Goal: Information Seeking & Learning: Learn about a topic

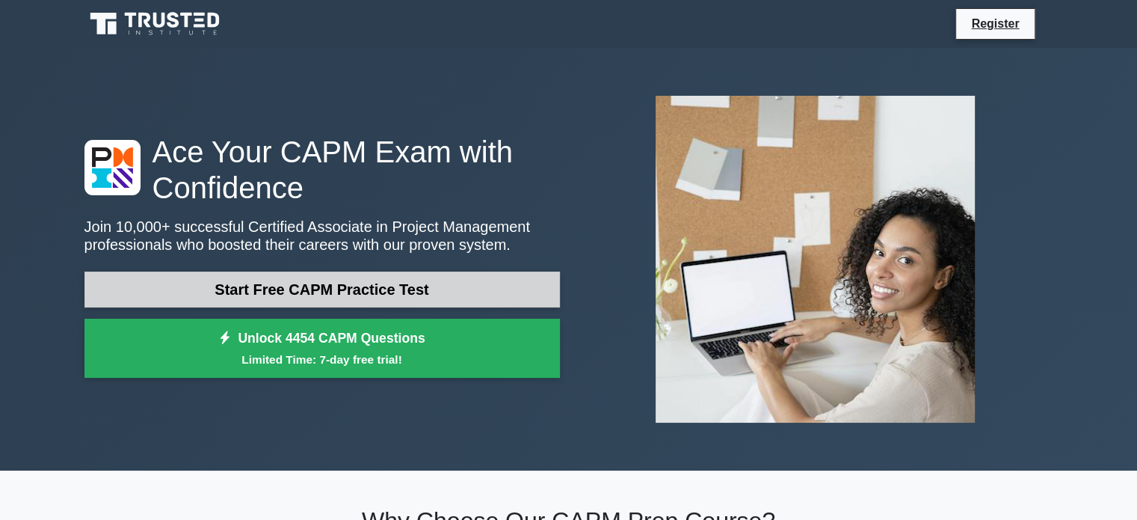
click at [272, 271] on link "Start Free CAPM Practice Test" at bounding box center [321, 289] width 475 height 36
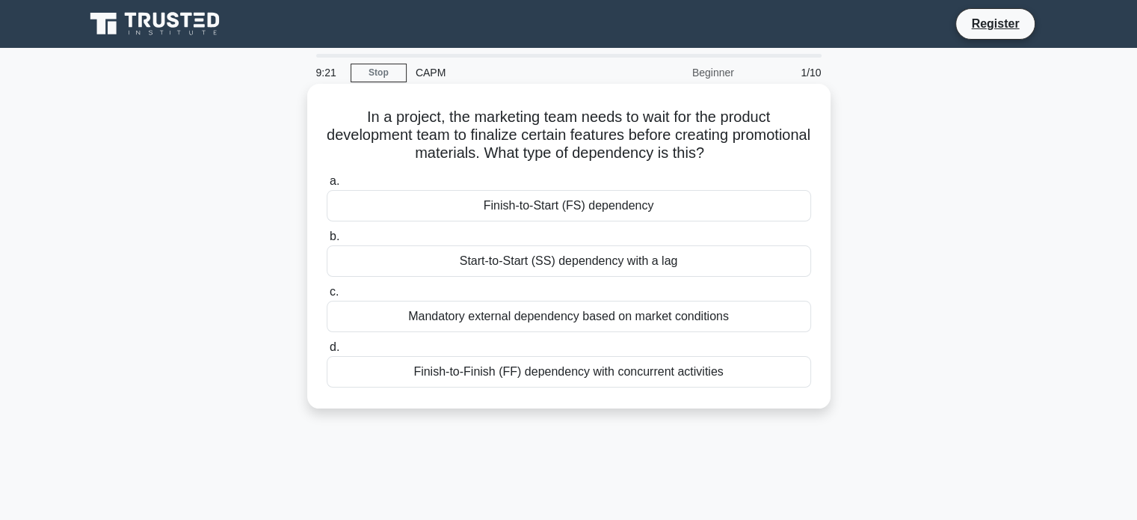
click at [362, 212] on div "Finish-to-Start (FS) dependency" at bounding box center [569, 205] width 484 height 31
click at [327, 186] on input "a. Finish-to-Start (FS) dependency" at bounding box center [327, 181] width 0 height 10
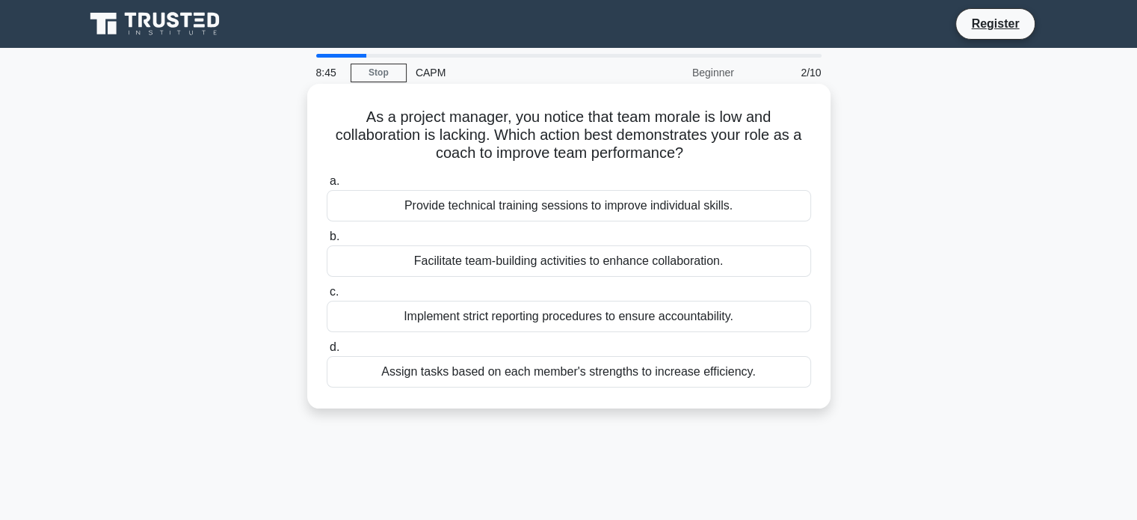
drag, startPoint x: 357, startPoint y: 311, endPoint x: 342, endPoint y: 326, distance: 21.7
click at [342, 326] on div "Implement strict reporting procedures to ensure accountability." at bounding box center [569, 316] width 484 height 31
click at [327, 297] on input "c. Implement strict reporting procedures to ensure accountability." at bounding box center [327, 292] width 0 height 10
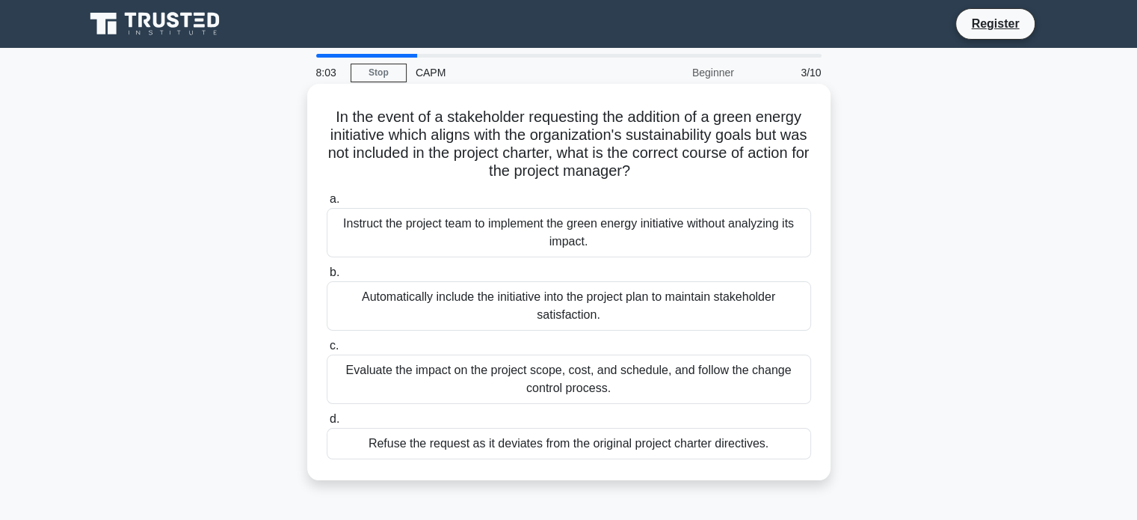
click at [472, 308] on div "Automatically include the initiative into the project plan to maintain stakehol…" at bounding box center [569, 305] width 484 height 49
click at [327, 277] on input "b. Automatically include the initiative into the project plan to maintain stake…" at bounding box center [327, 273] width 0 height 10
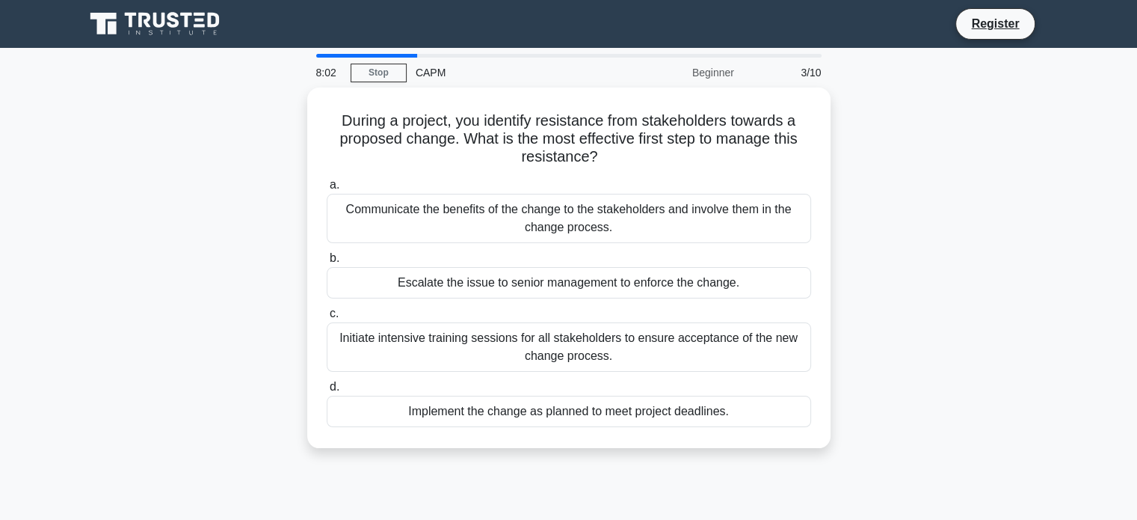
click at [472, 308] on label "c. Initiate intensive training sessions for all stakeholders to ensure acceptan…" at bounding box center [569, 337] width 484 height 67
click at [327, 309] on input "c. Initiate intensive training sessions for all stakeholders to ensure acceptan…" at bounding box center [327, 314] width 0 height 10
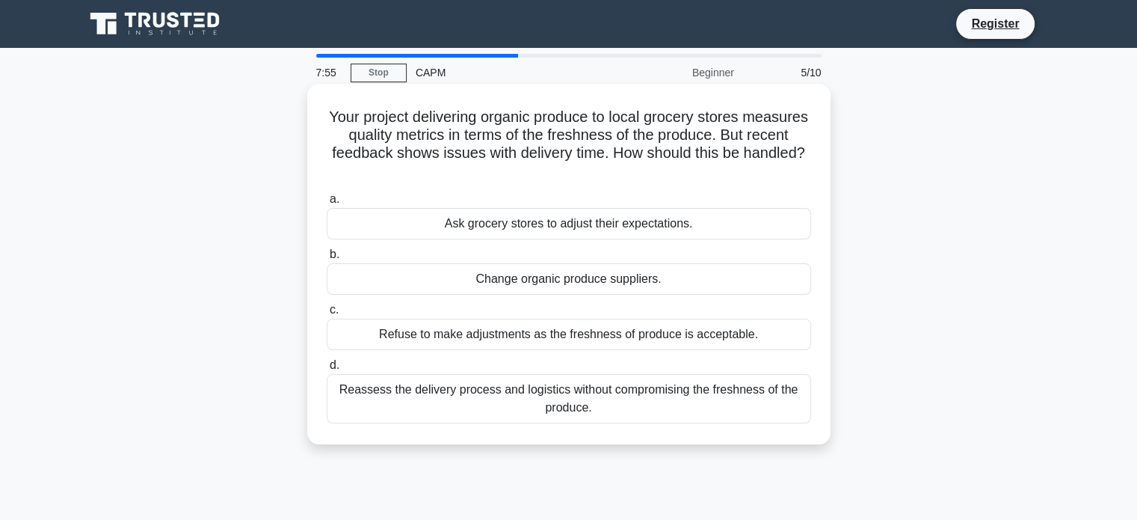
drag, startPoint x: 439, startPoint y: 376, endPoint x: 440, endPoint y: 388, distance: 12.0
click at [440, 385] on div "Reassess the delivery process and logistics without compromising the freshness …" at bounding box center [569, 398] width 484 height 49
click at [404, 403] on div "Reassess the delivery process and logistics without compromising the freshness …" at bounding box center [569, 398] width 484 height 49
click at [327, 370] on input "d. Reassess the delivery process and logistics without compromising the freshne…" at bounding box center [327, 365] width 0 height 10
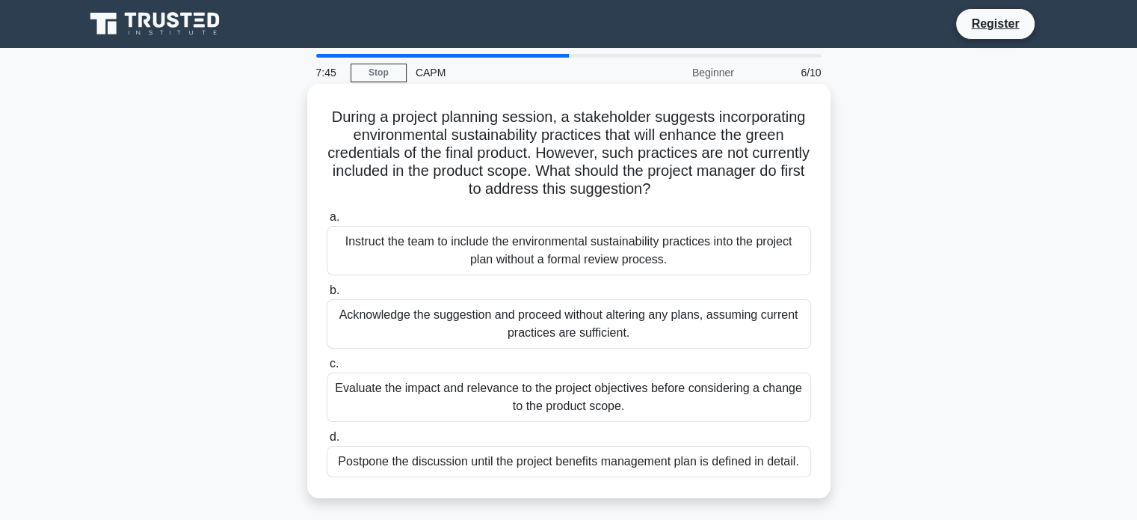
click at [567, 250] on div "Instruct the team to include the environmental sustainability practices into th…" at bounding box center [569, 250] width 484 height 49
click at [431, 259] on div "Instruct the team to include the environmental sustainability practices into th…" at bounding box center [569, 250] width 484 height 49
click at [327, 222] on input "a. Instruct the team to include the environmental sustainability practices into…" at bounding box center [327, 217] width 0 height 10
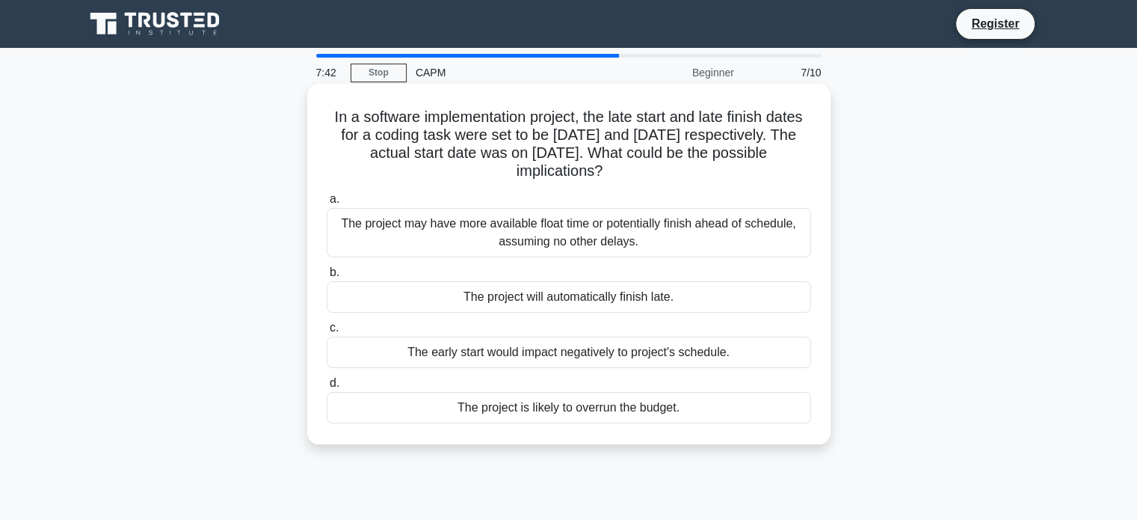
click at [520, 243] on div "The project may have more available float time or potentially finish ahead of s…" at bounding box center [569, 232] width 484 height 49
click at [327, 204] on input "a. The project may have more available float time or potentially finish ahead o…" at bounding box center [327, 199] width 0 height 10
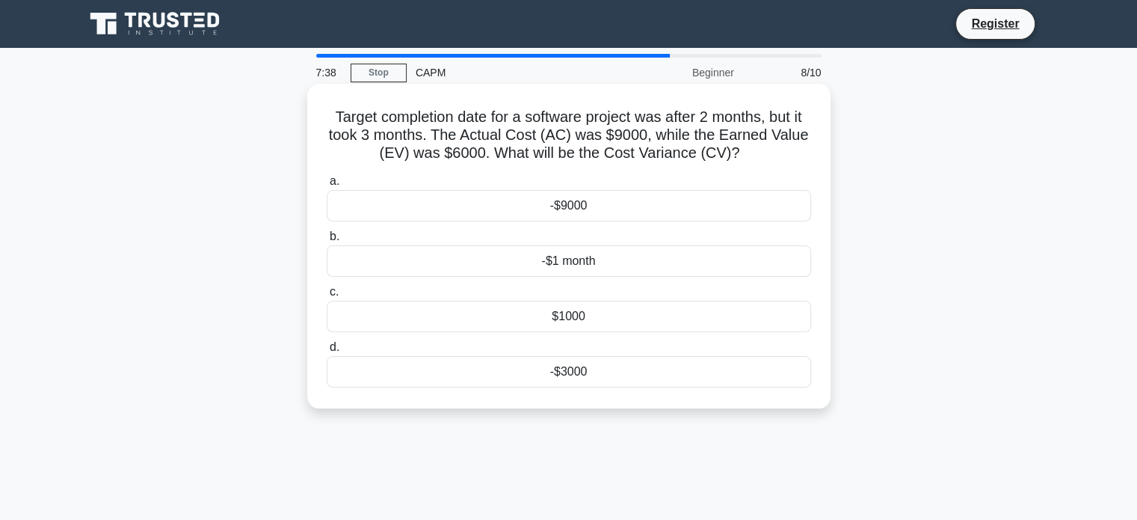
click at [595, 264] on div "-$1 month" at bounding box center [569, 260] width 484 height 31
click at [327, 241] on input "b. -$1 month" at bounding box center [327, 237] width 0 height 10
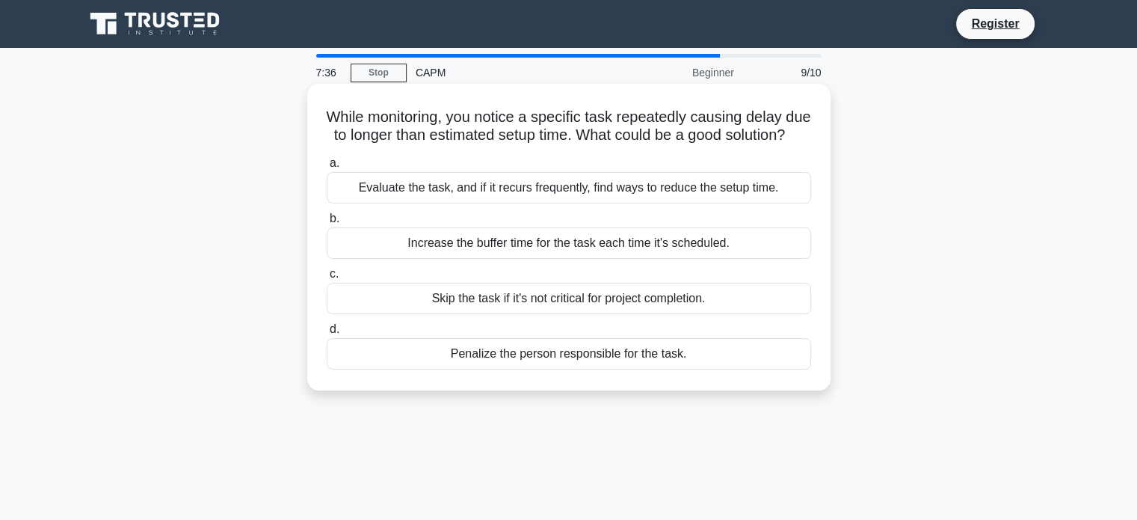
click at [544, 203] on div "Evaluate the task, and if it recurs frequently, find ways to reduce the setup t…" at bounding box center [569, 187] width 484 height 31
click at [327, 168] on input "a. Evaluate the task, and if it recurs frequently, find ways to reduce the setu…" at bounding box center [327, 163] width 0 height 10
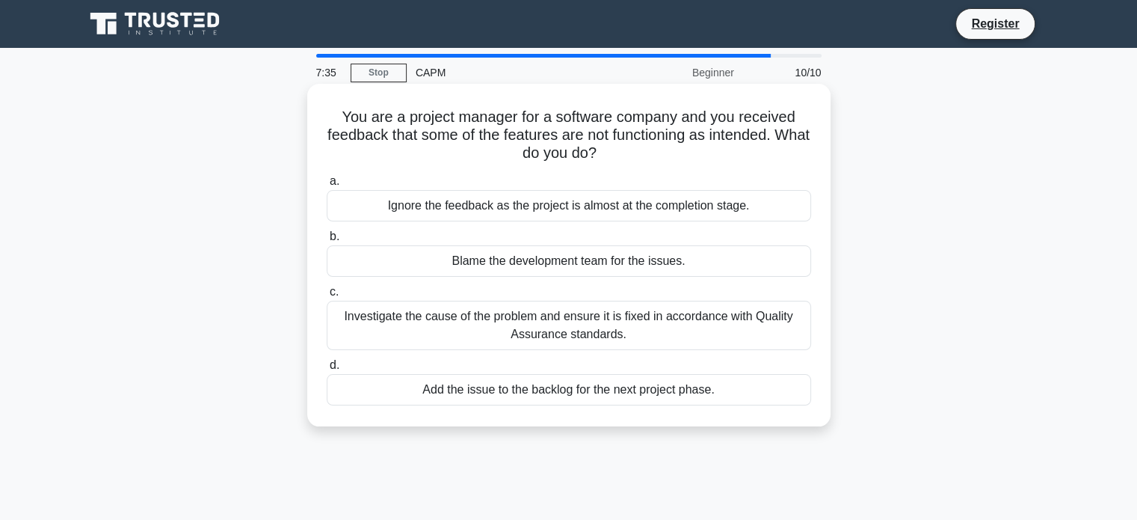
click at [588, 331] on div "Investigate the cause of the problem and ensure it is fixed in accordance with …" at bounding box center [569, 325] width 484 height 49
click at [591, 325] on div "Investigate the cause of the problem and ensure it is fixed in accordance with …" at bounding box center [569, 325] width 484 height 49
click at [327, 297] on input "c. Investigate the cause of the problem and ensure it is fixed in accordance wi…" at bounding box center [327, 292] width 0 height 10
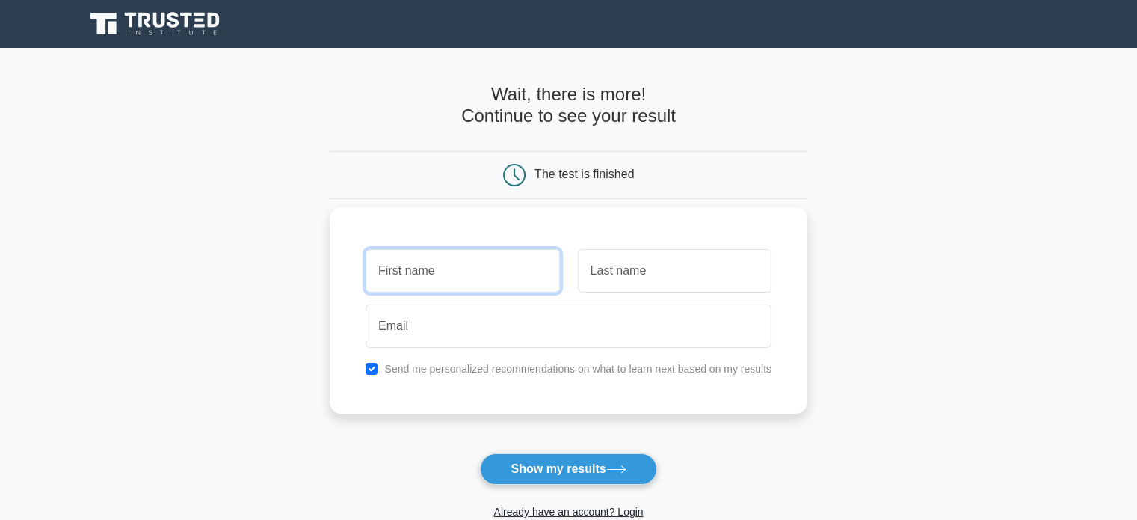
click at [449, 277] on input "text" at bounding box center [463, 270] width 194 height 43
type input "a"
click at [404, 275] on input "text" at bounding box center [463, 270] width 194 height 43
type input "ALAMIN"
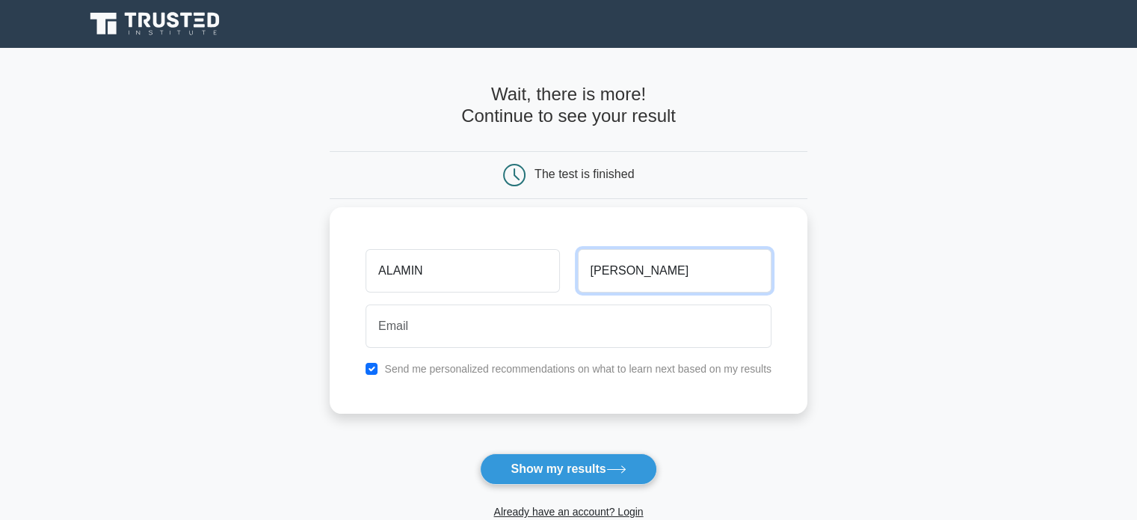
type input "MOHAMMED"
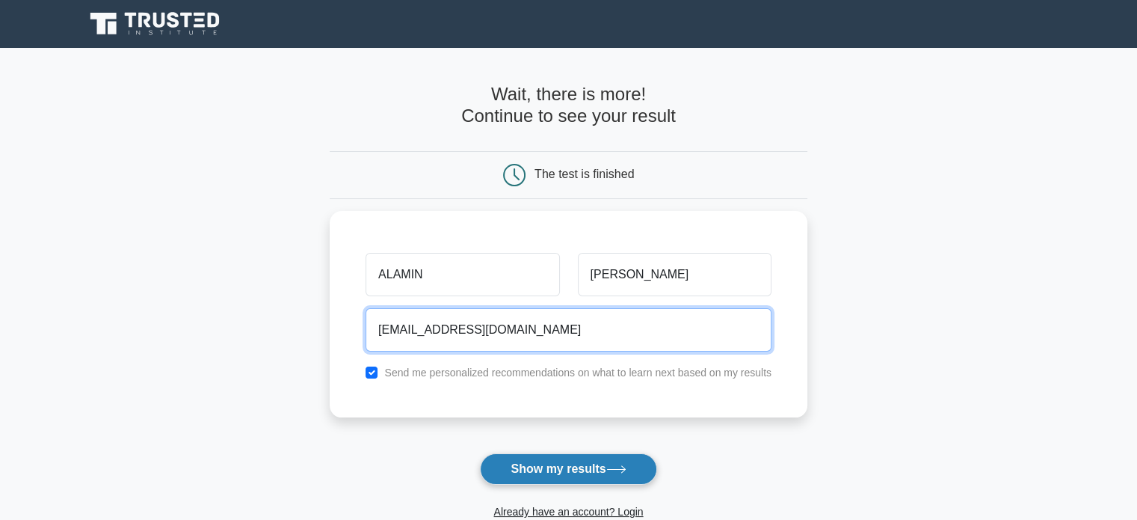
type input "alaminmohammedcopper@gmail.com"
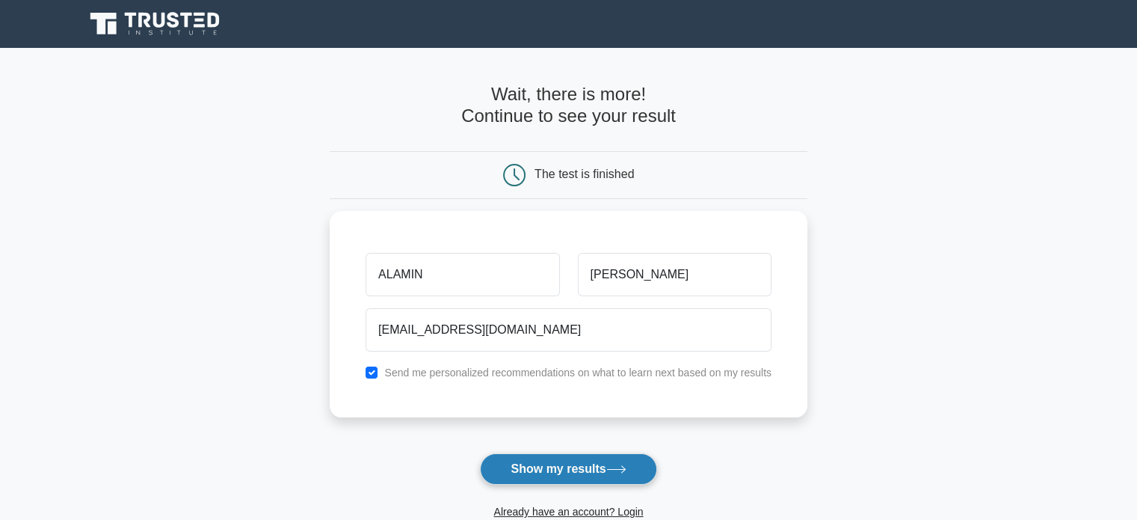
click at [577, 469] on button "Show my results" at bounding box center [568, 468] width 176 height 31
